Goal: Register for event/course

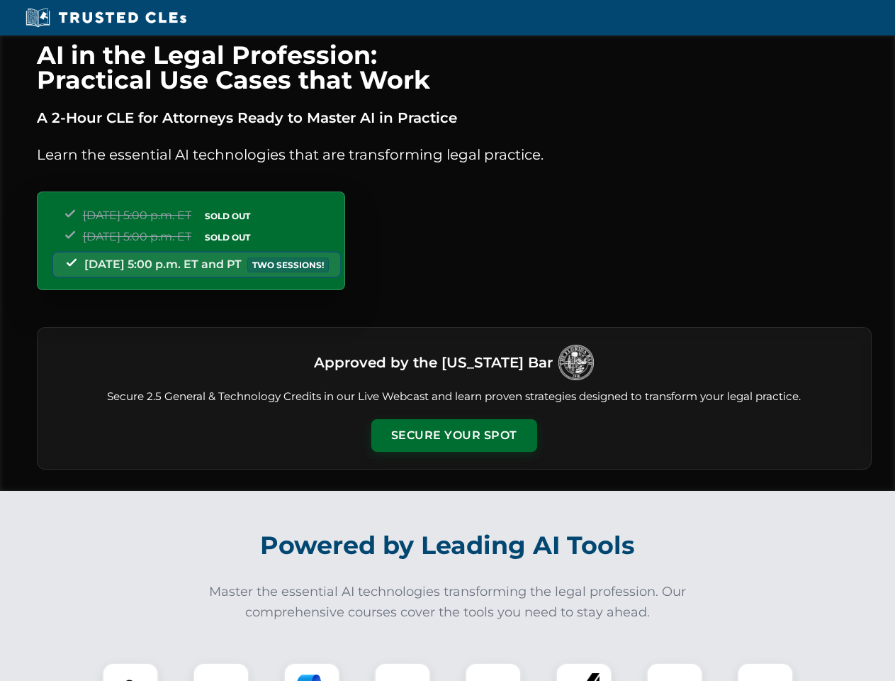
click at [454, 435] on button "Secure Your Spot" at bounding box center [454, 435] width 166 height 33
click at [130, 671] on img at bounding box center [130, 690] width 41 height 41
